Goal: Task Accomplishment & Management: Use online tool/utility

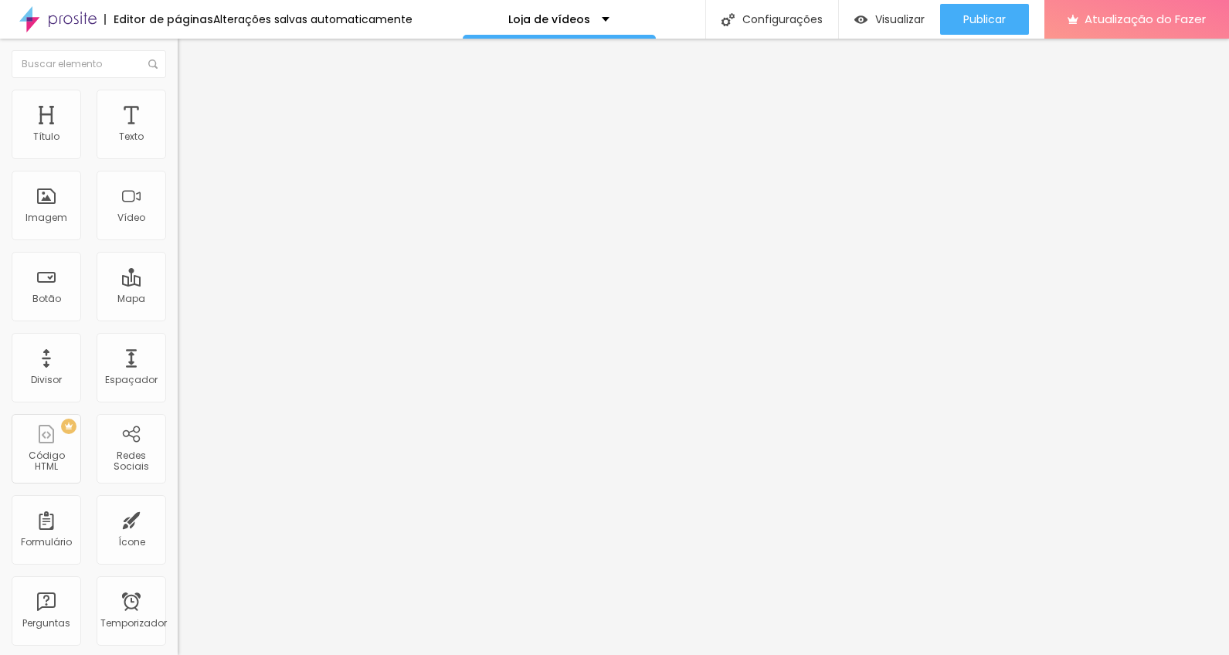
click at [192, 105] on font "Estilo" at bounding box center [204, 99] width 24 height 13
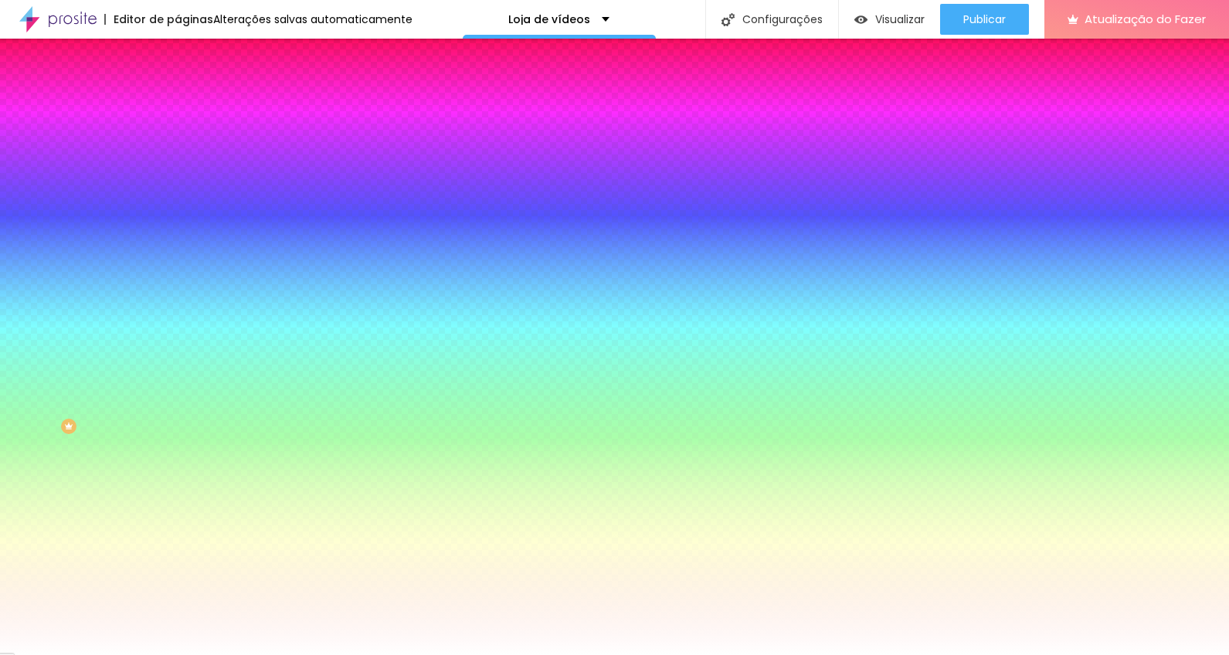
click at [192, 109] on font "Avançado" at bounding box center [217, 115] width 51 height 13
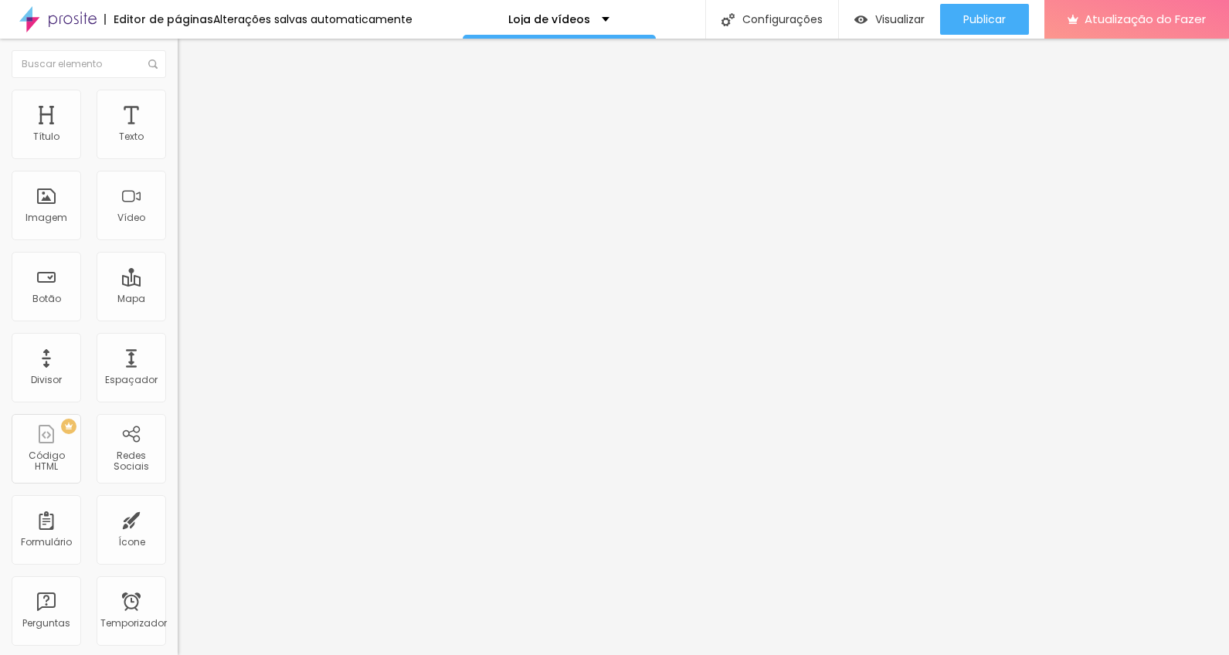
click at [178, 99] on img at bounding box center [185, 97] width 14 height 14
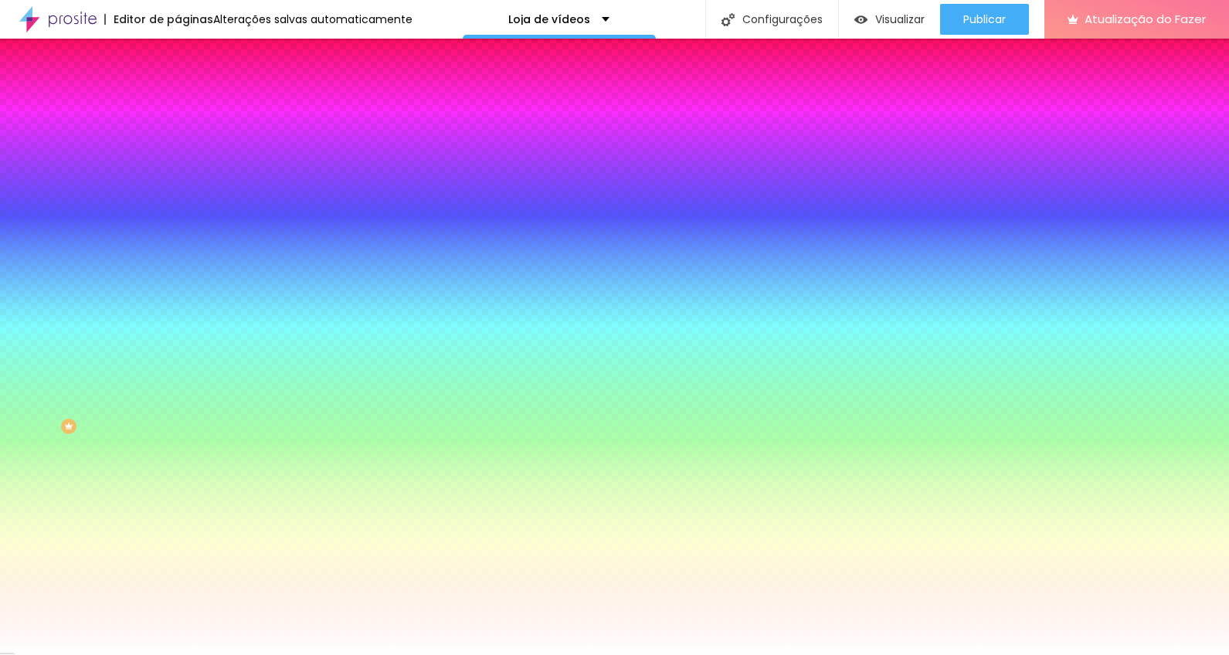
click at [178, 90] on li "Conteúdo" at bounding box center [267, 81] width 178 height 15
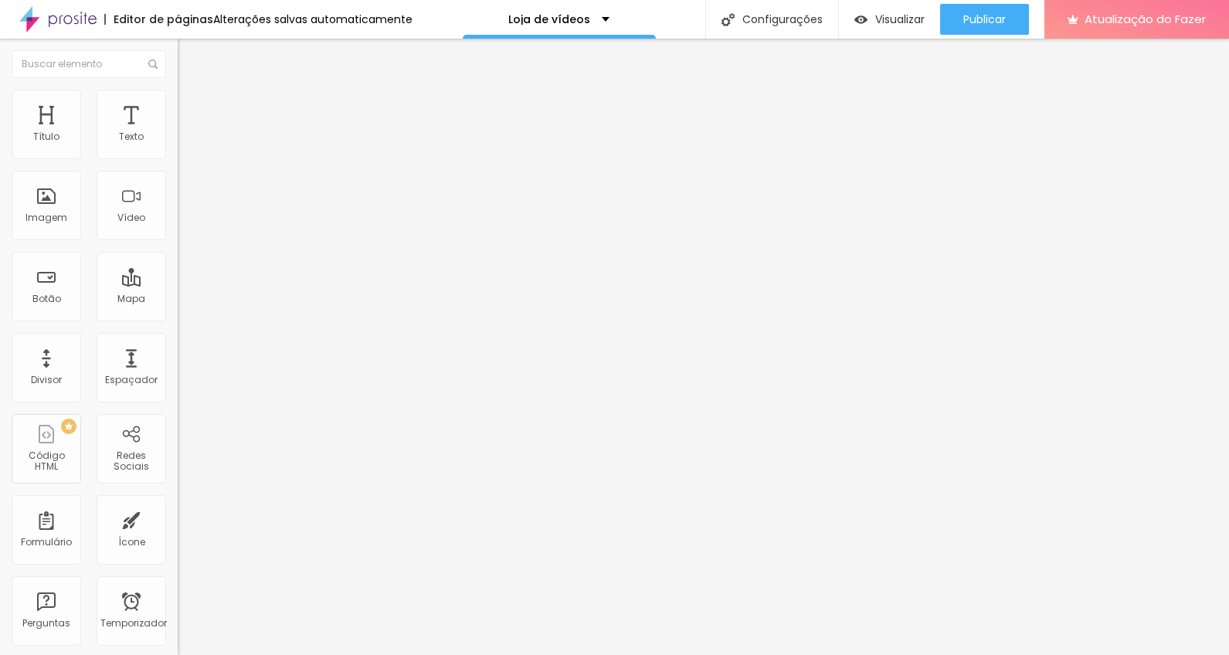
click at [178, 90] on li "Conteúdo" at bounding box center [267, 81] width 178 height 15
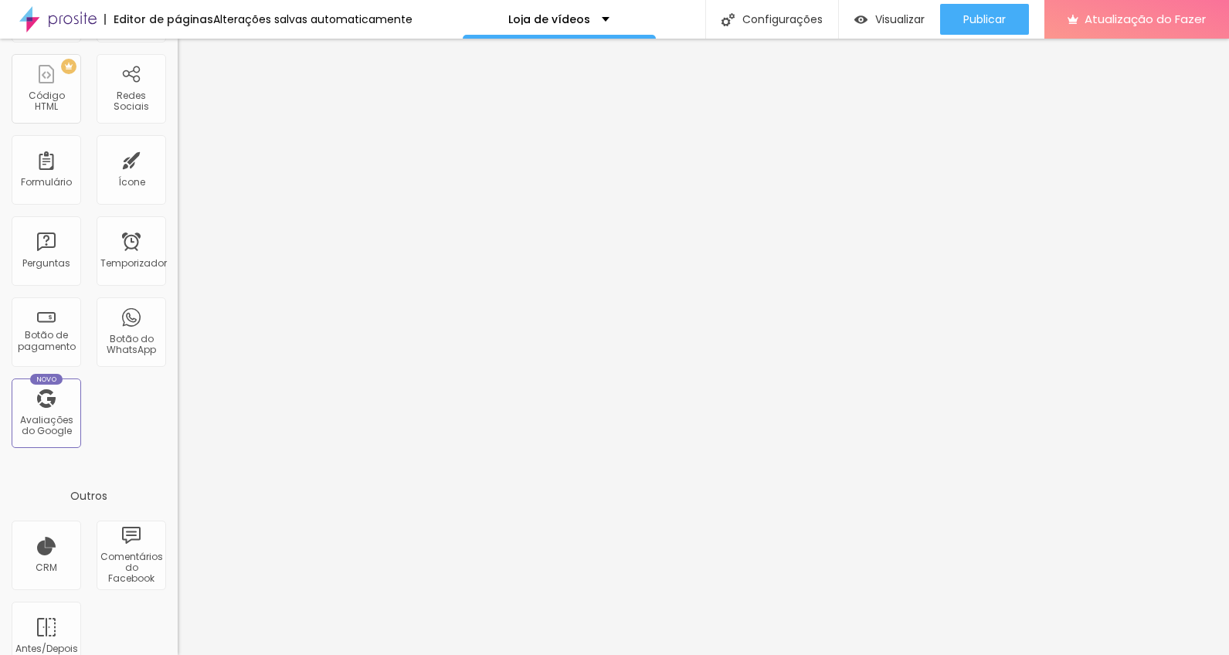
scroll to position [368, 0]
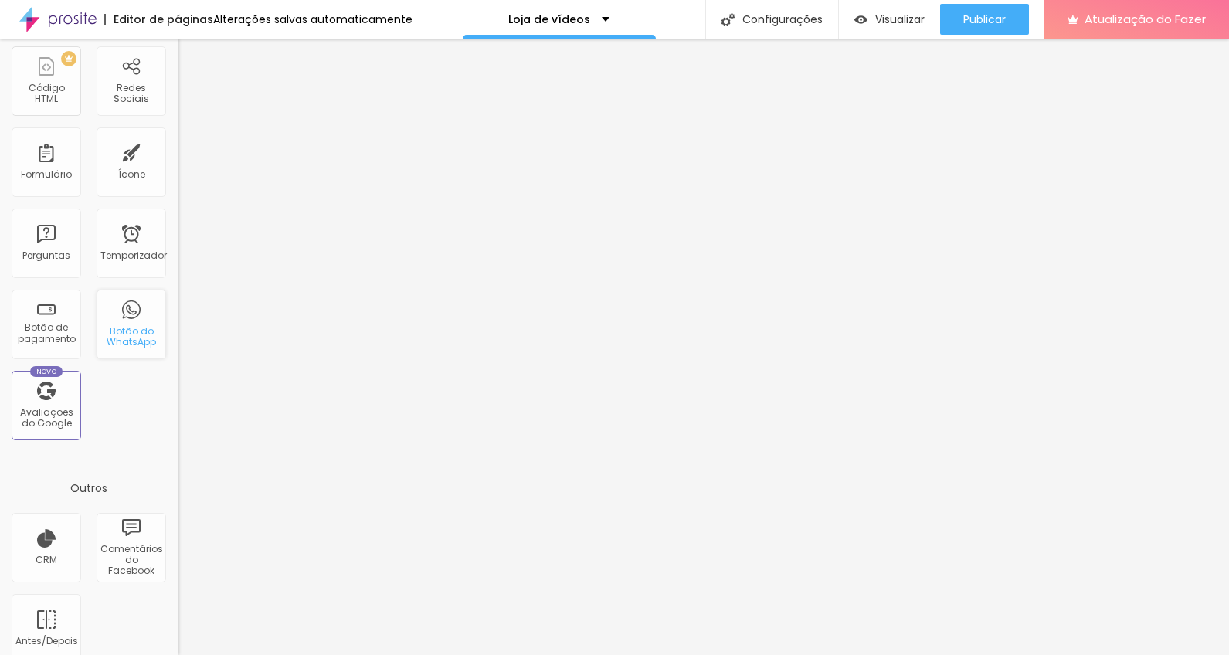
click at [132, 349] on div "Botão do WhatsApp" at bounding box center [132, 325] width 70 height 70
click at [136, 345] on font "Botão do WhatsApp" at bounding box center [131, 336] width 49 height 24
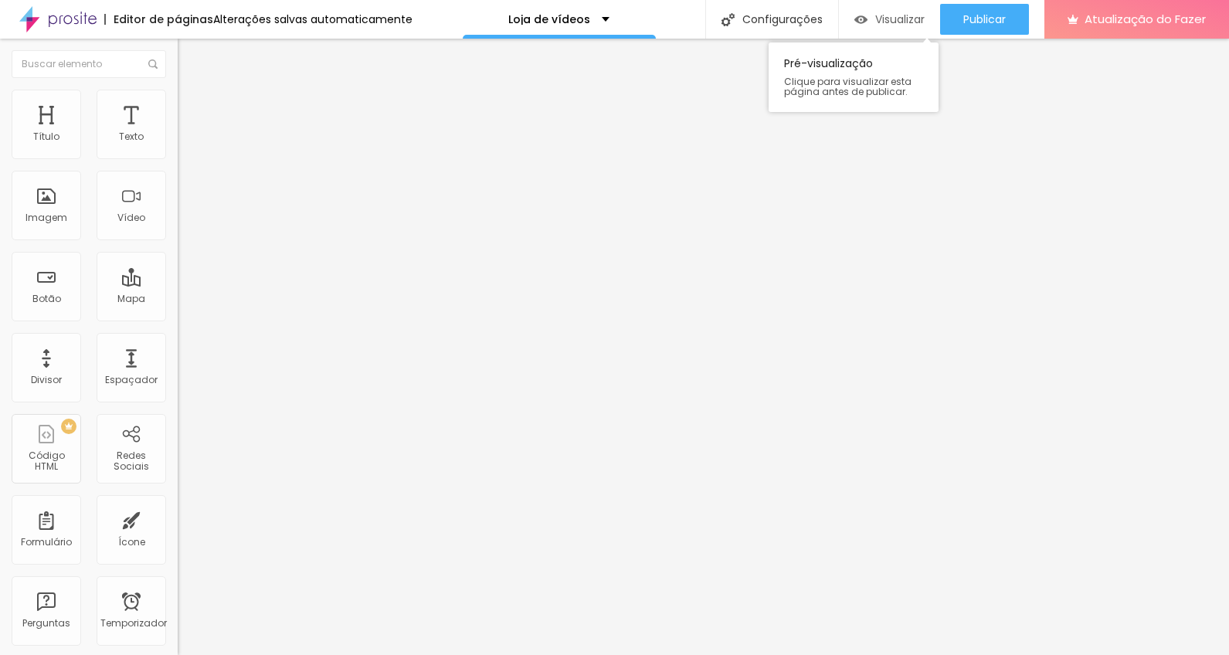
click at [897, 16] on font "Visualizar" at bounding box center [899, 19] width 49 height 15
click at [43, 220] on font "Imagem" at bounding box center [46, 217] width 42 height 13
click at [134, 222] on font "Vídeo" at bounding box center [131, 217] width 28 height 13
click at [131, 219] on font "Vídeo" at bounding box center [131, 217] width 28 height 13
click at [178, 101] on li "Estilo" at bounding box center [267, 97] width 178 height 15
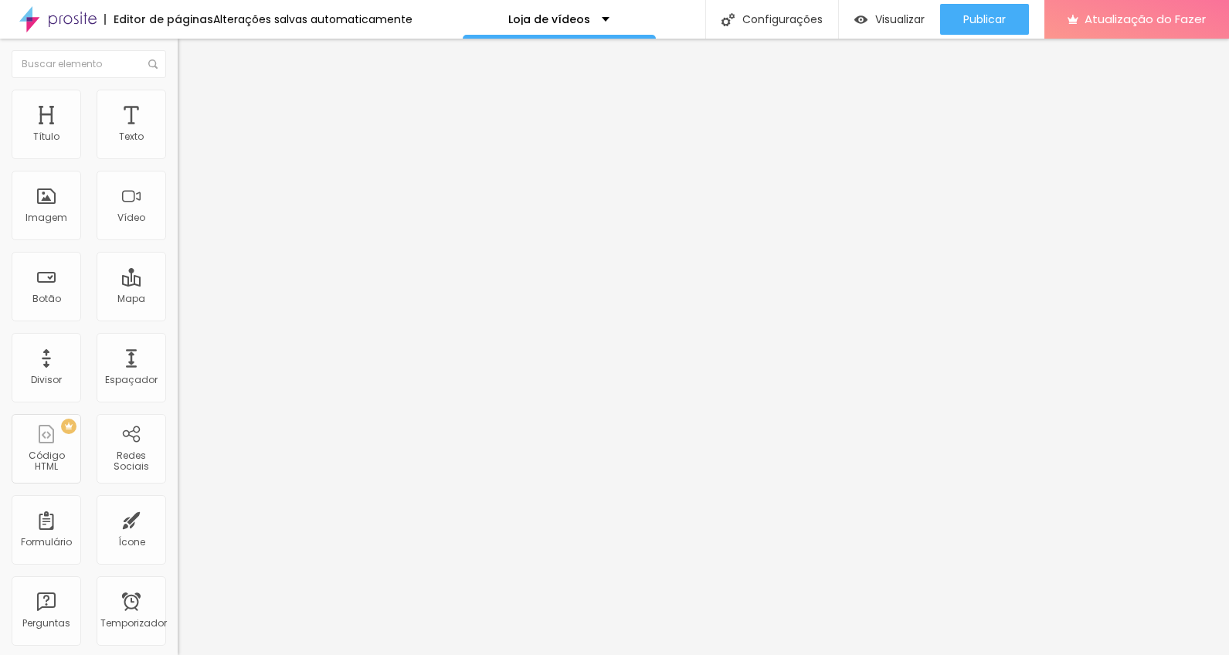
click at [192, 109] on font "Avançado" at bounding box center [217, 115] width 51 height 13
click at [178, 102] on li "Estilo" at bounding box center [267, 97] width 178 height 15
click at [178, 90] on li "Conteúdo" at bounding box center [267, 81] width 178 height 15
click at [898, 25] on font "Visualizar" at bounding box center [899, 19] width 49 height 15
click at [178, 354] on font "Abrir em uma nova aba" at bounding box center [226, 349] width 97 height 12
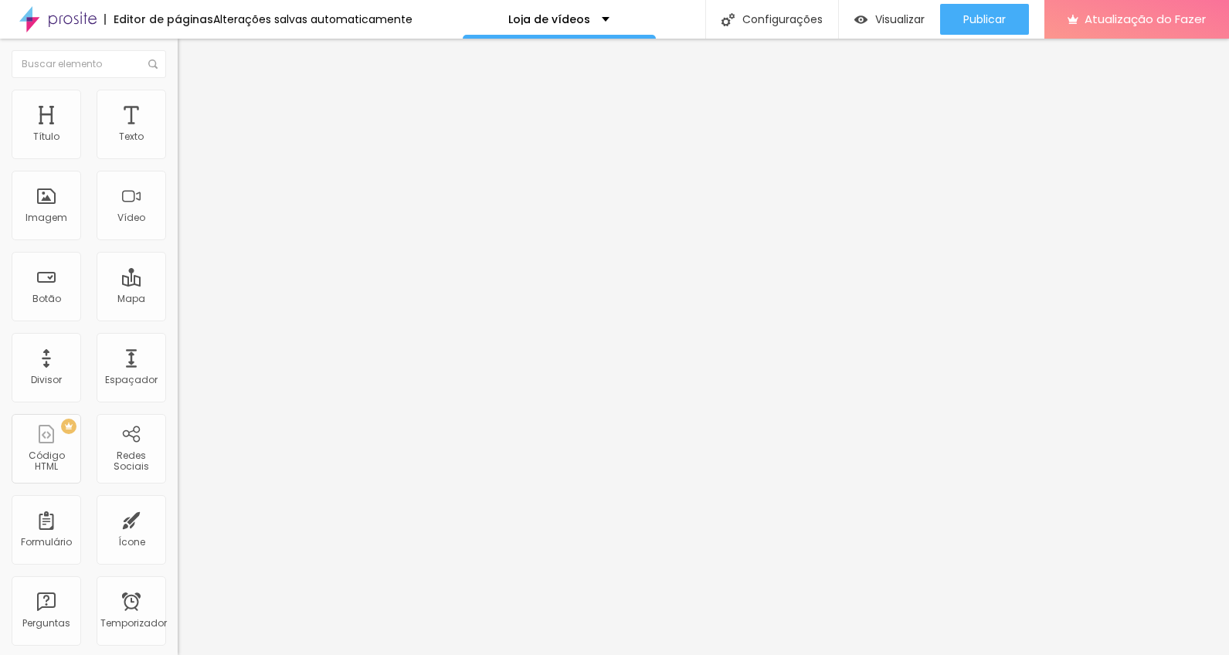
click at [178, 345] on font "Abrir em uma nova aba" at bounding box center [226, 340] width 97 height 12
click at [178, 97] on li "Estilo" at bounding box center [267, 97] width 178 height 15
click at [178, 105] on img at bounding box center [185, 112] width 14 height 14
click at [178, 90] on li "Conteúdo" at bounding box center [267, 81] width 178 height 15
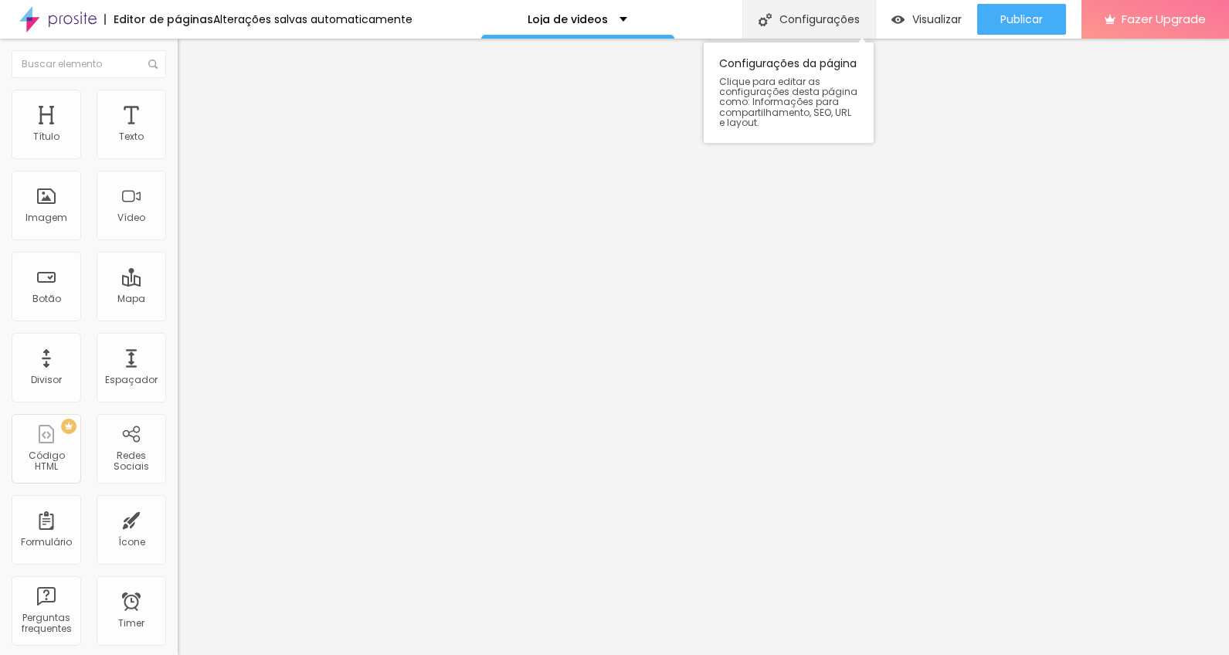
click at [792, 16] on div "Configurações" at bounding box center [808, 19] width 133 height 39
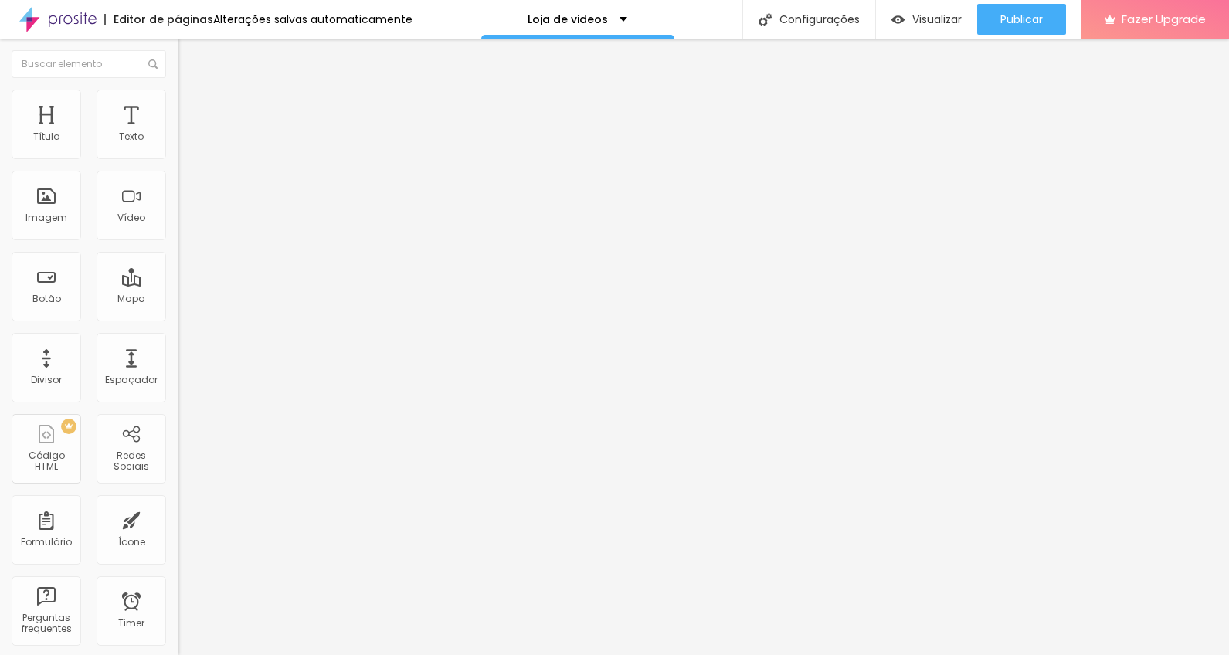
click at [189, 53] on img "button" at bounding box center [195, 56] width 12 height 12
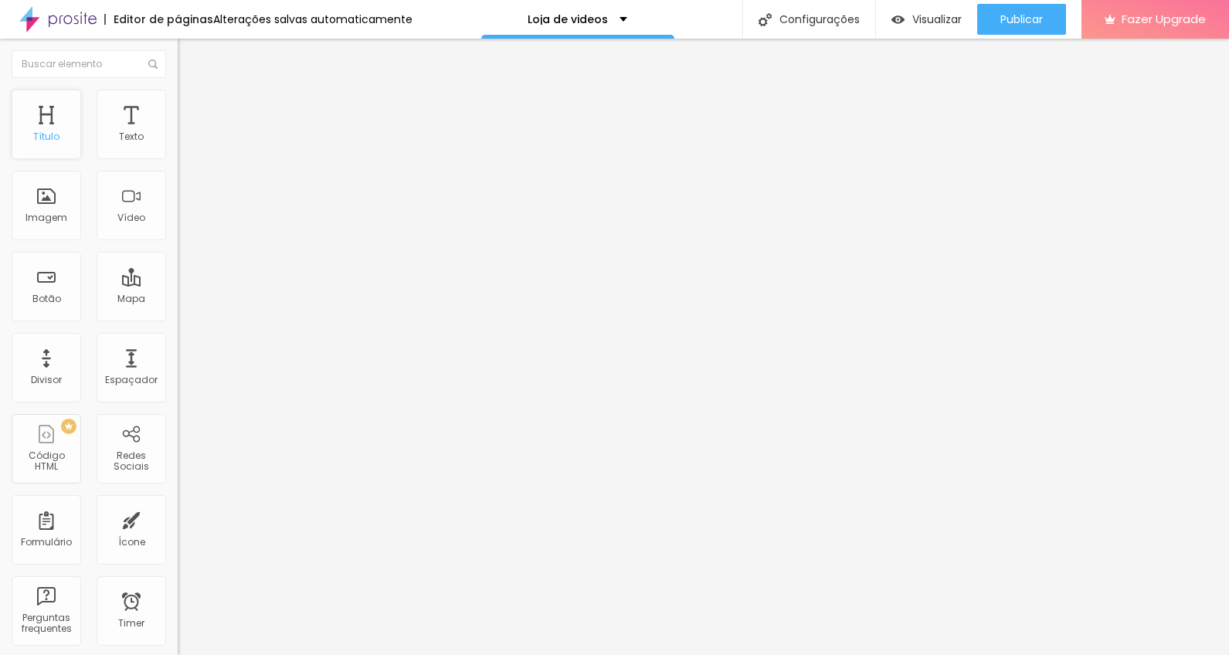
click at [46, 127] on div "Título" at bounding box center [47, 125] width 70 height 70
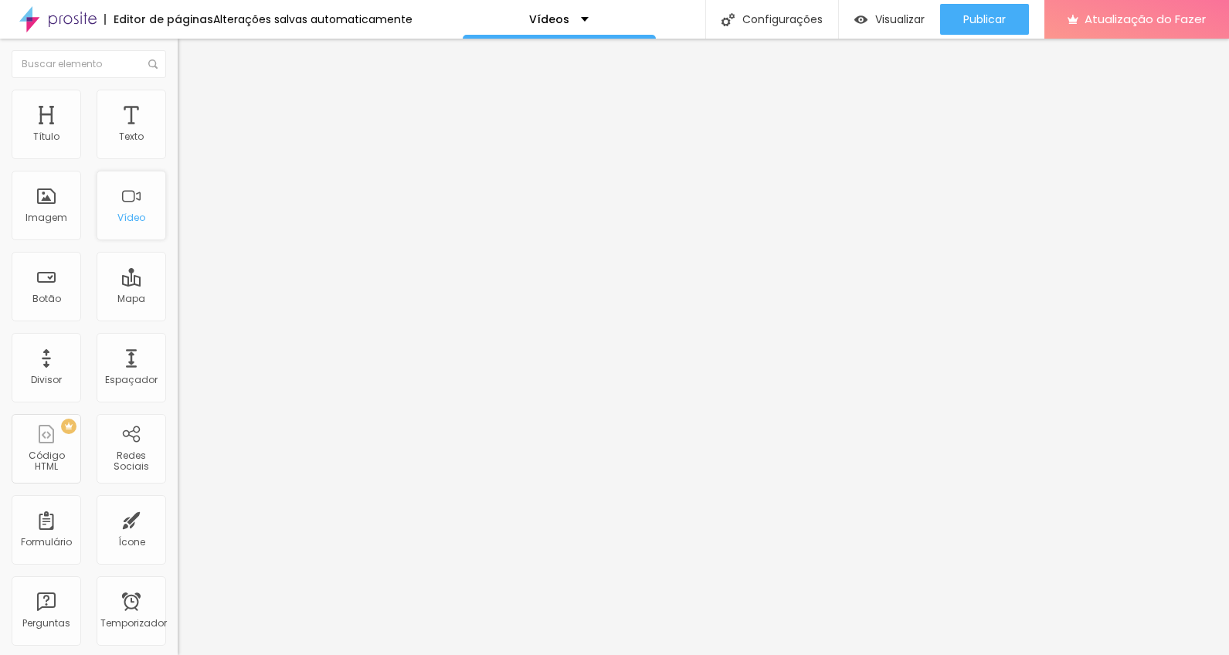
click at [137, 208] on div "Vídeo" at bounding box center [132, 206] width 70 height 70
click at [192, 105] on font "Estilo" at bounding box center [204, 99] width 24 height 13
click at [192, 109] on font "Avançado" at bounding box center [217, 115] width 51 height 13
click at [178, 88] on img at bounding box center [185, 81] width 14 height 14
click at [189, 59] on img "button" at bounding box center [195, 56] width 12 height 12
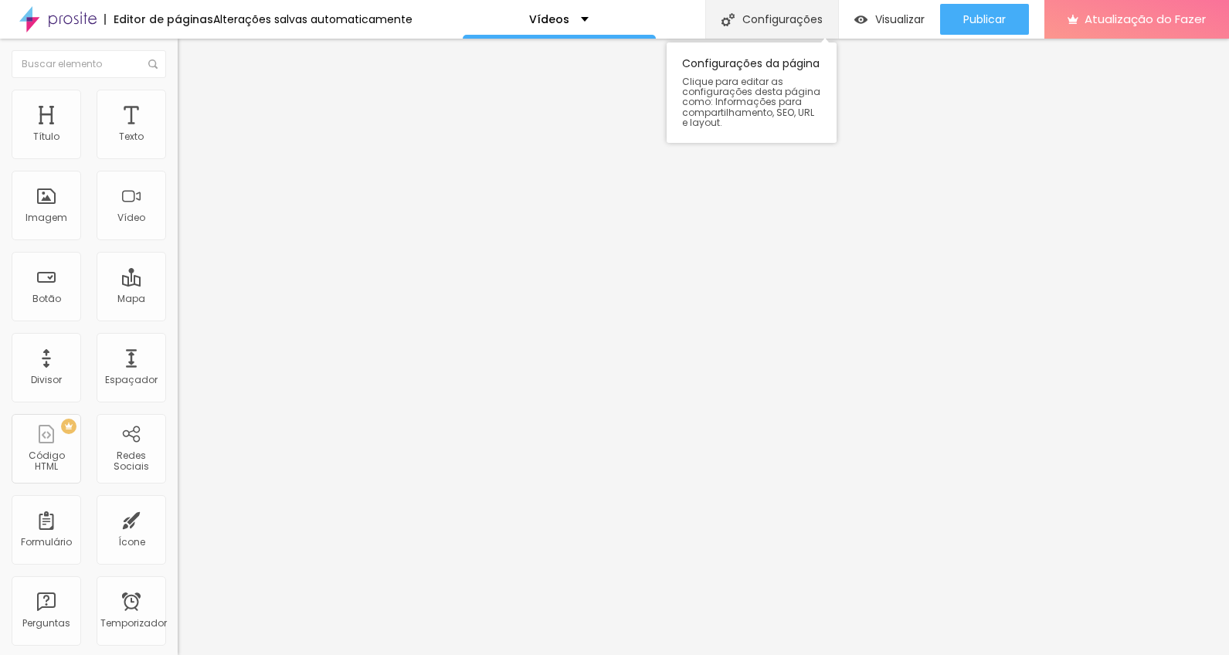
click at [785, 31] on div "Configurações" at bounding box center [771, 19] width 133 height 39
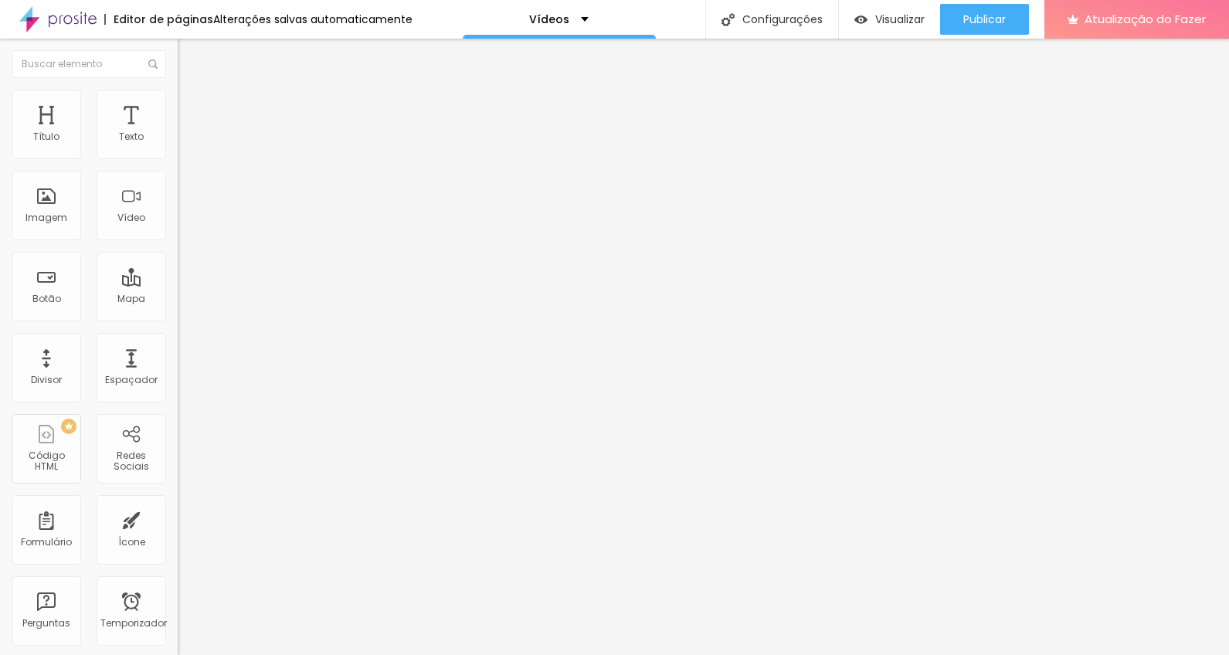
click at [575, 21] on div "Vídeos" at bounding box center [558, 19] width 59 height 11
click at [189, 56] on img "button" at bounding box center [195, 56] width 12 height 12
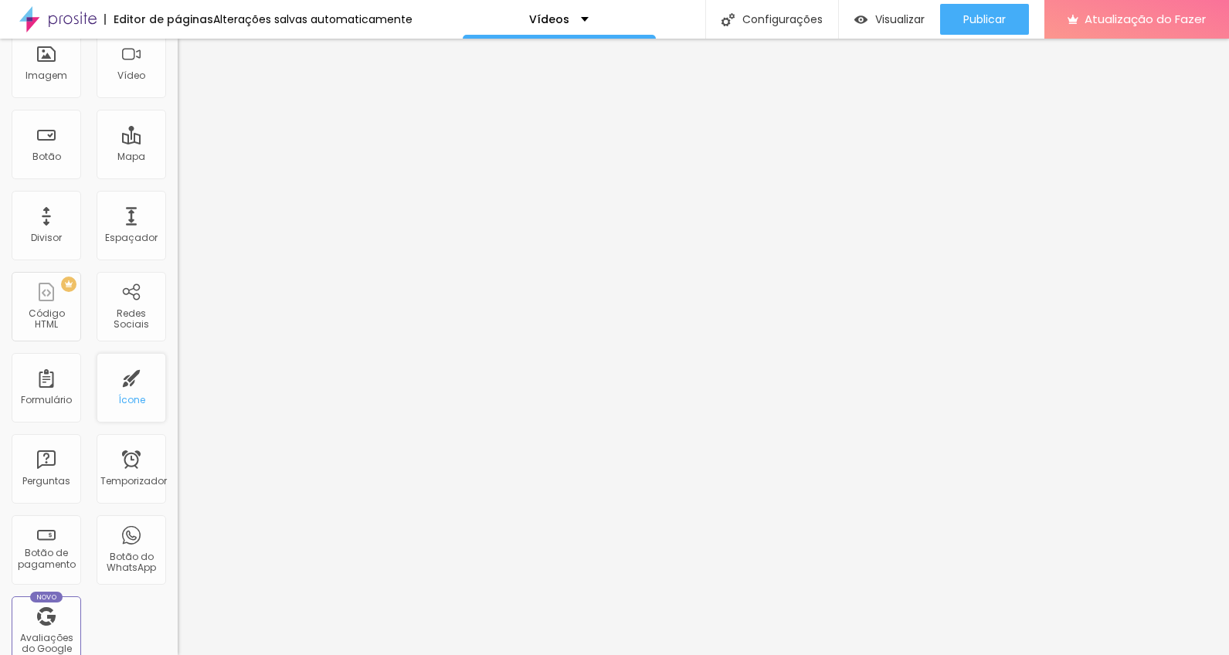
scroll to position [388, 0]
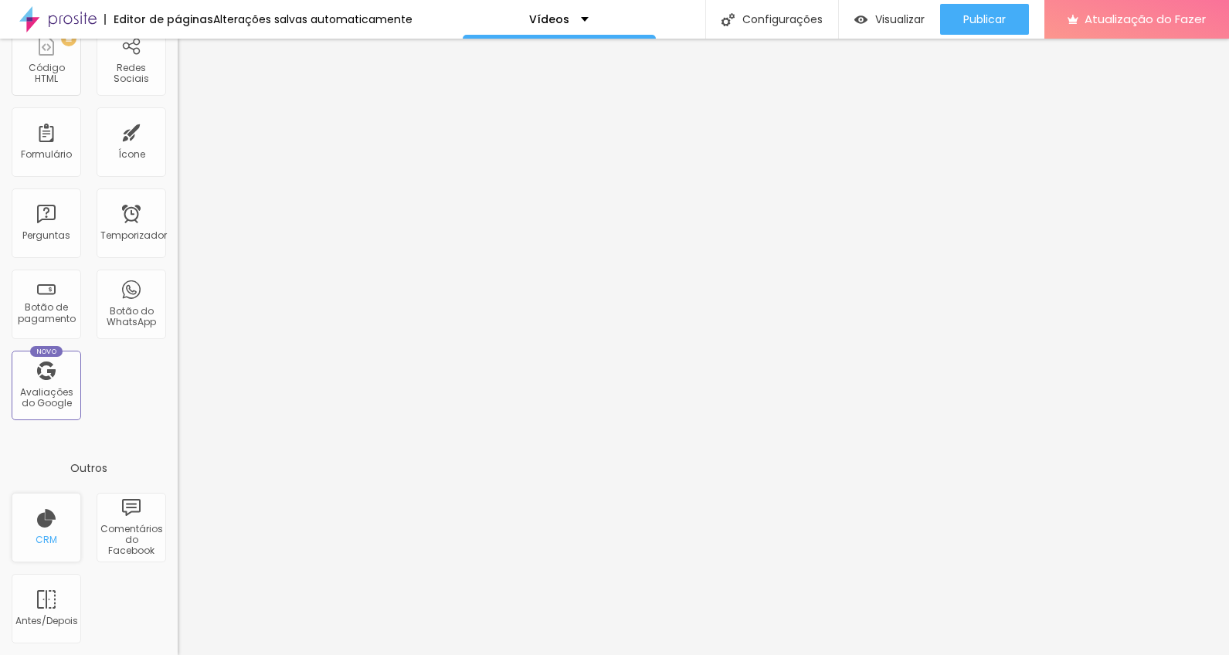
click at [48, 539] on font "CRM" at bounding box center [47, 539] width 22 height 13
click at [46, 521] on div "CRM" at bounding box center [47, 528] width 70 height 70
click at [47, 521] on div "CRM" at bounding box center [47, 528] width 70 height 70
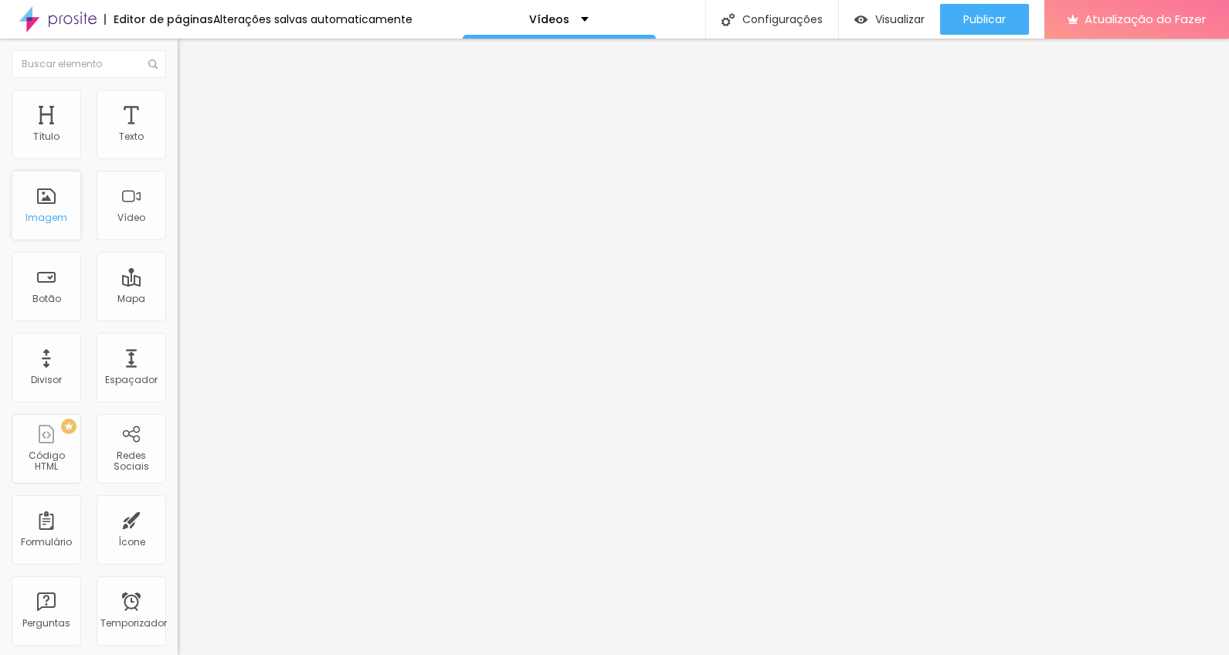
click at [50, 214] on font "Imagem" at bounding box center [46, 217] width 42 height 13
click at [136, 212] on font "Vídeo" at bounding box center [131, 217] width 28 height 13
click at [42, 204] on div "Imagem" at bounding box center [47, 206] width 70 height 70
